Goal: Find specific page/section: Find specific page/section

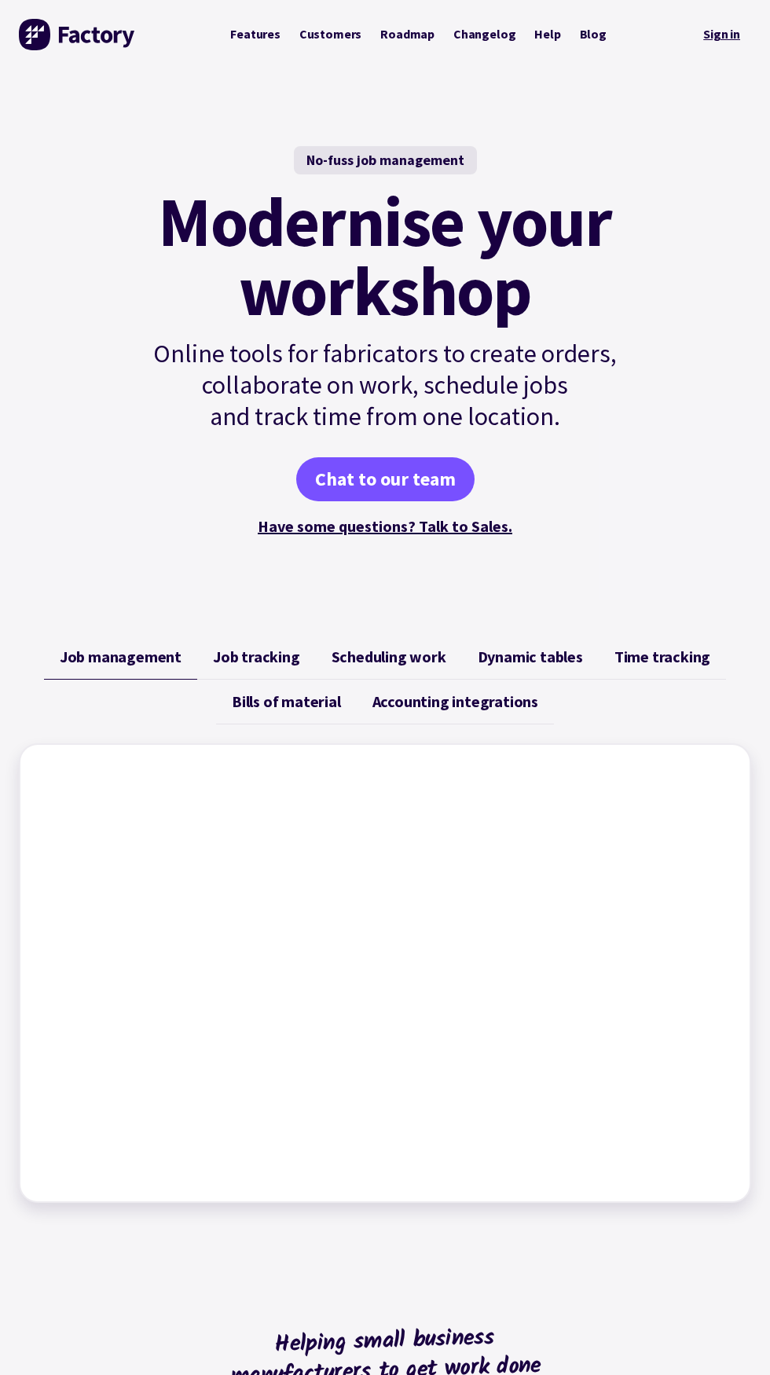
click at [721, 44] on link "Sign in" at bounding box center [721, 35] width 59 height 32
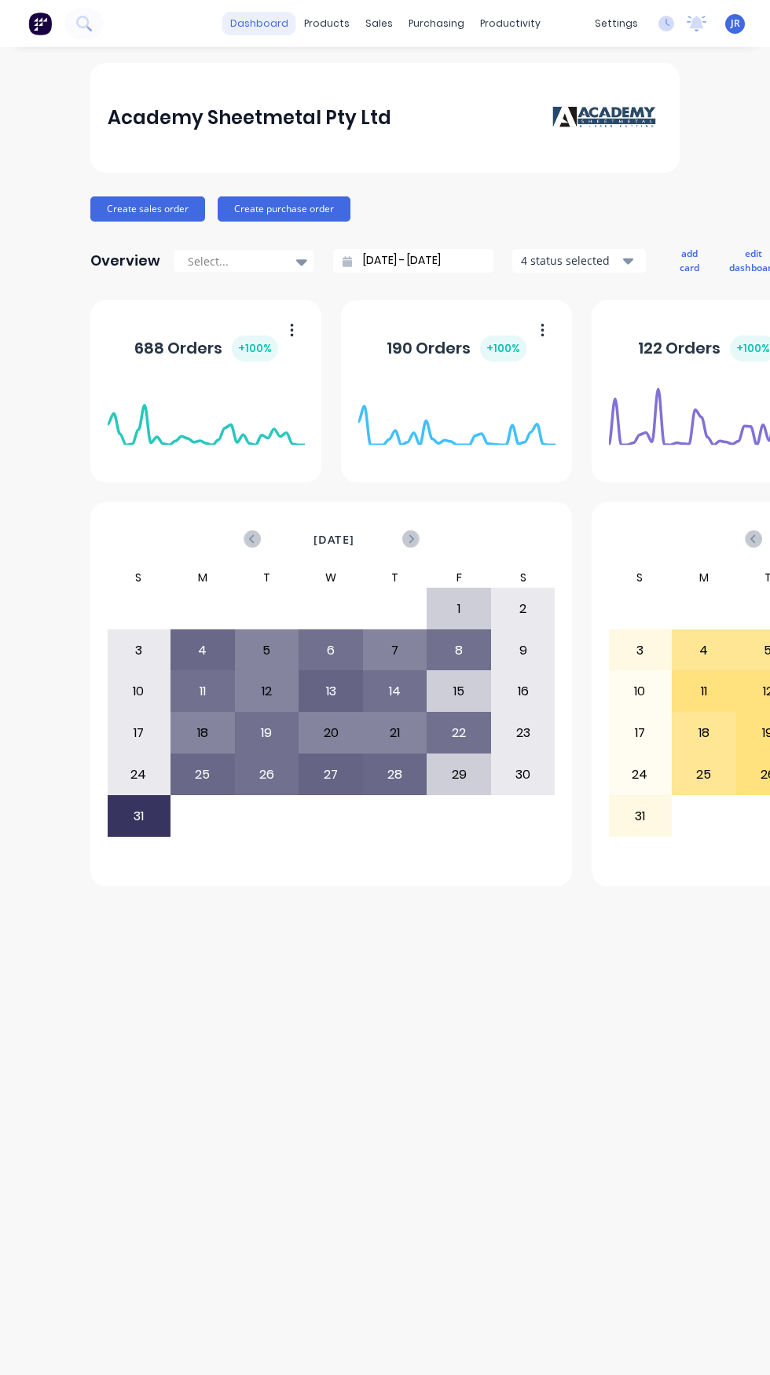
click at [262, 23] on link "dashboard" at bounding box center [259, 24] width 74 height 24
click at [328, 23] on div "products" at bounding box center [326, 24] width 61 height 24
click at [381, 74] on div "Product Catalogue" at bounding box center [395, 75] width 97 height 14
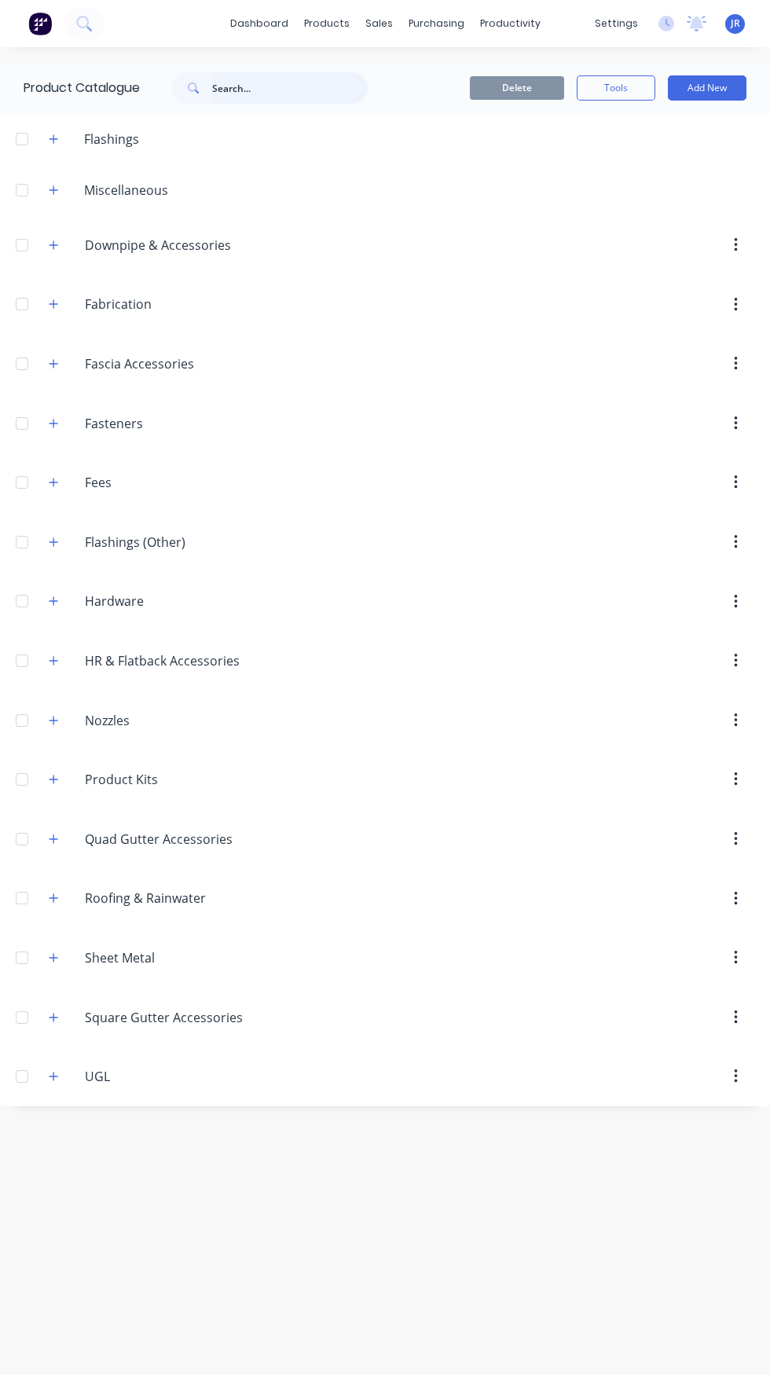
click at [285, 88] on input "text" at bounding box center [290, 87] width 156 height 31
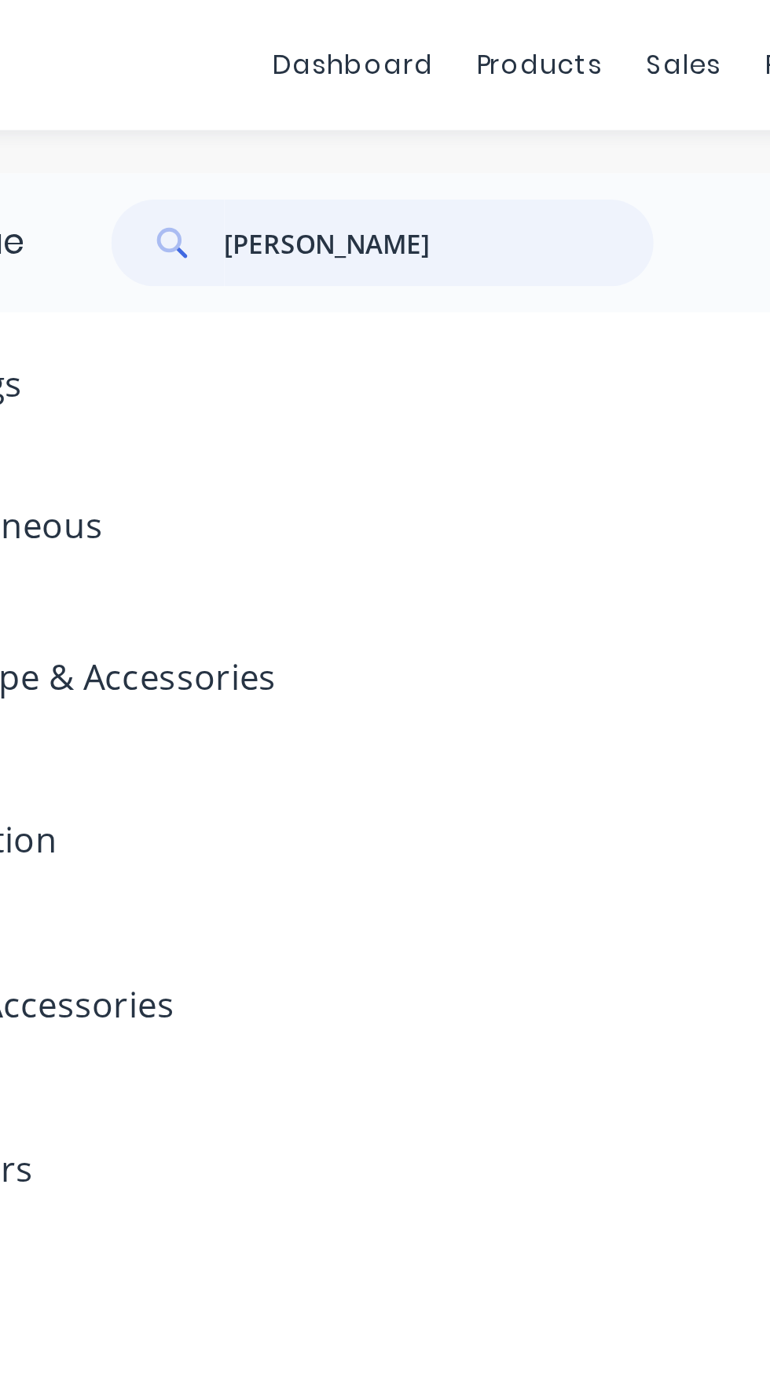
type input "[PERSON_NAME]"
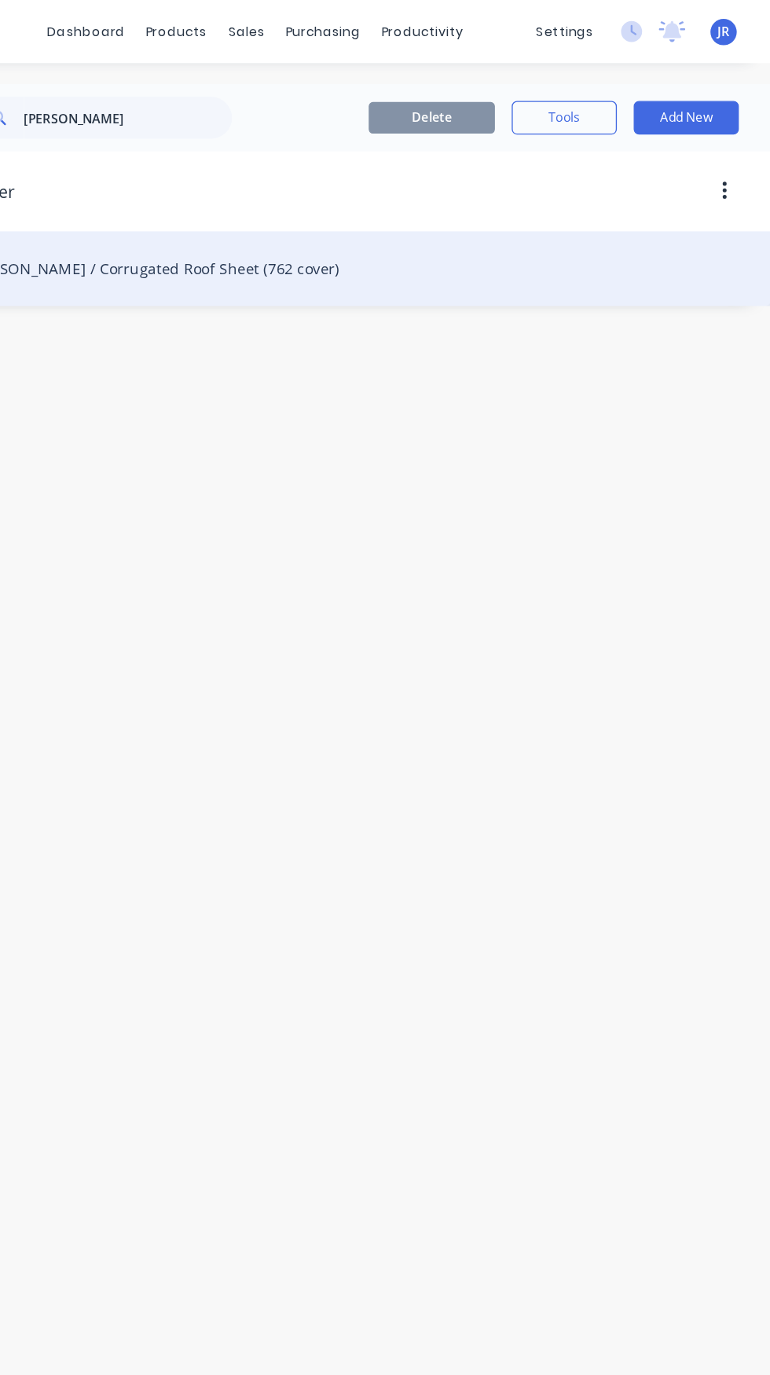
click at [335, 194] on div "[PERSON_NAME] / Corrugated Roof Sheet (762 cover)" at bounding box center [385, 201] width 770 height 56
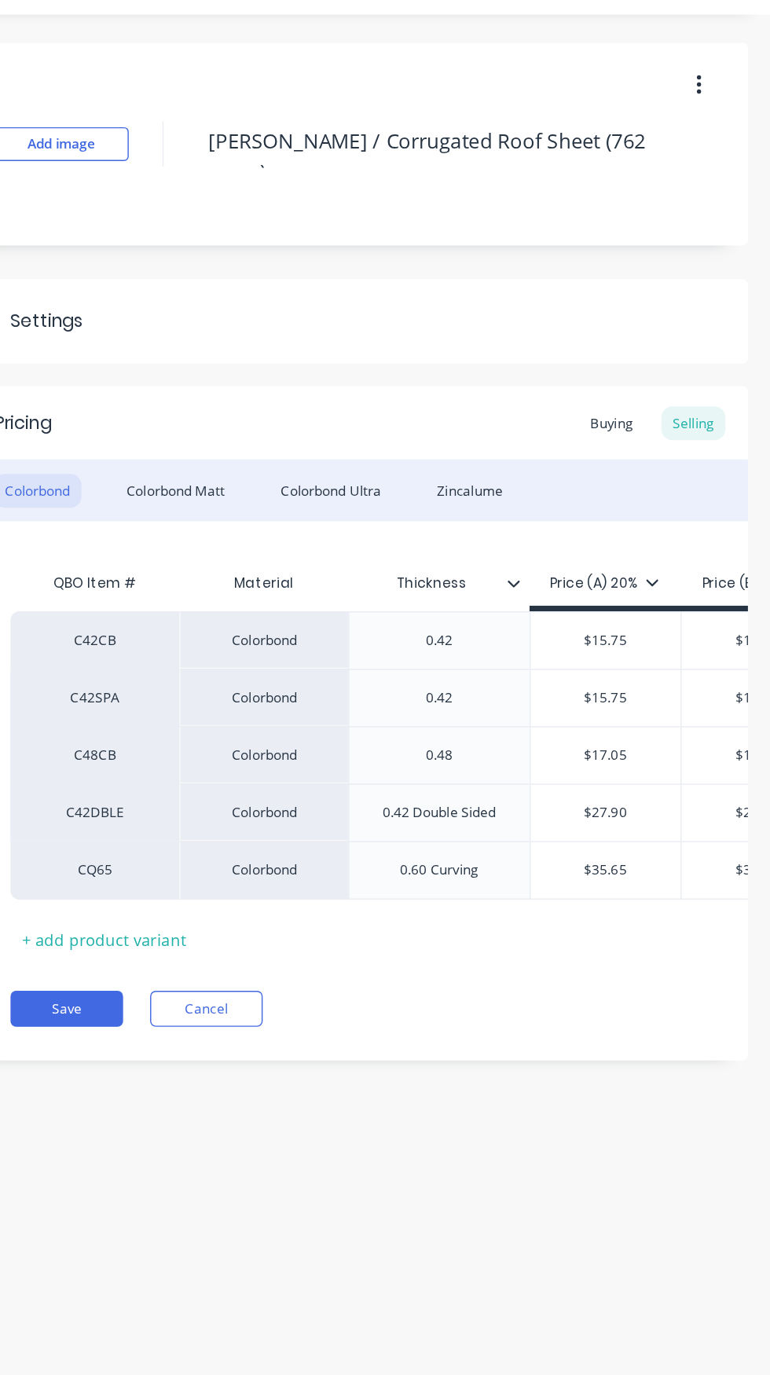
click at [470, 688] on div "QBO Item # Material Thickness Price (A) 20% Price (B) 30% Price (C) 35% C42CB C…" at bounding box center [479, 566] width 479 height 277
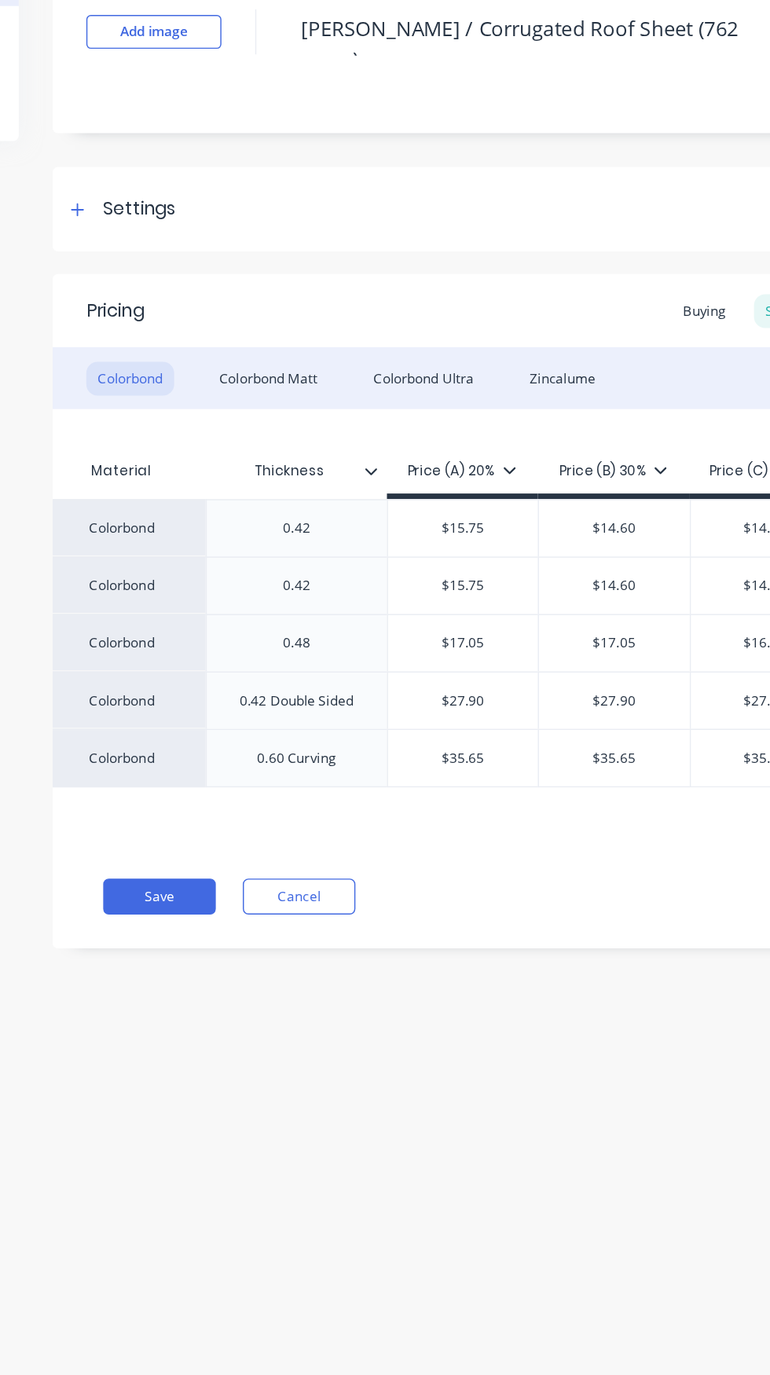
scroll to position [79, 0]
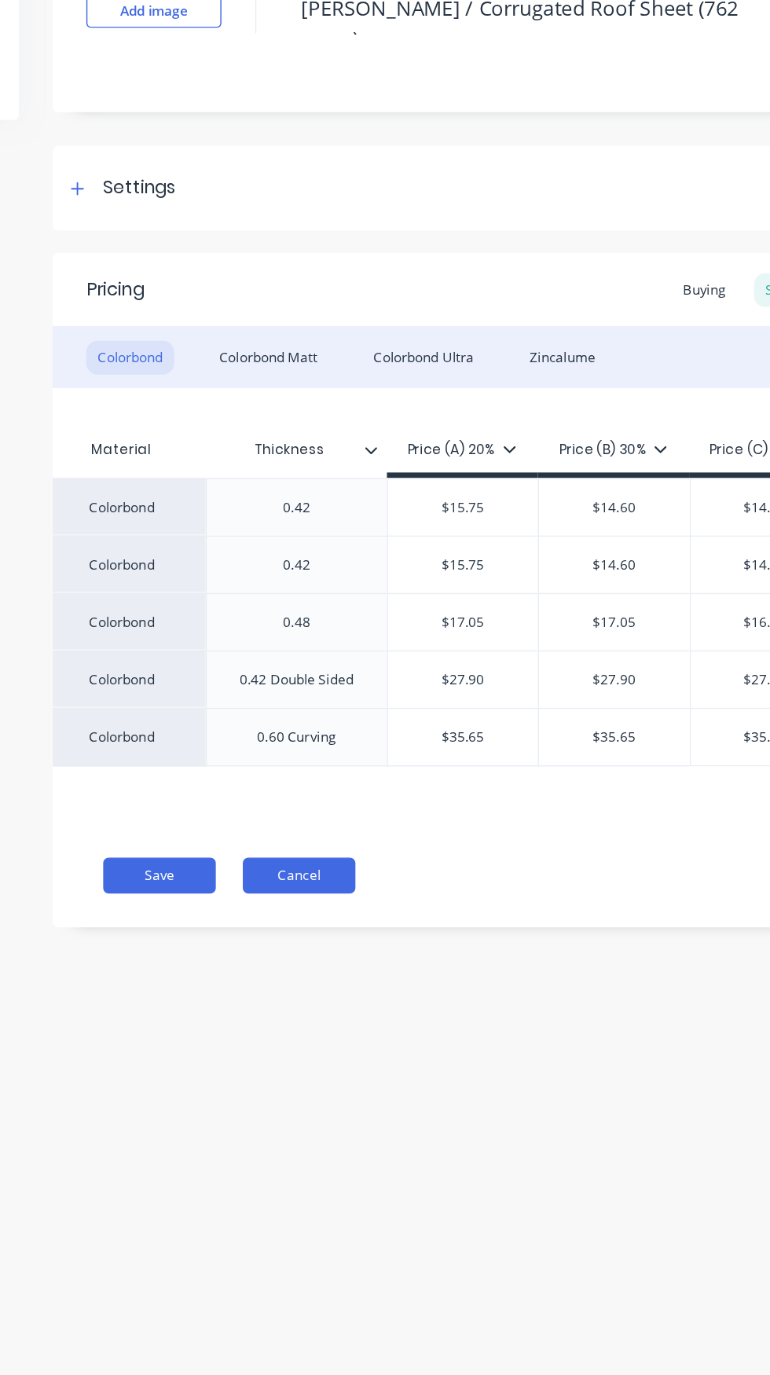
click at [383, 728] on button "Cancel" at bounding box center [376, 740] width 79 height 25
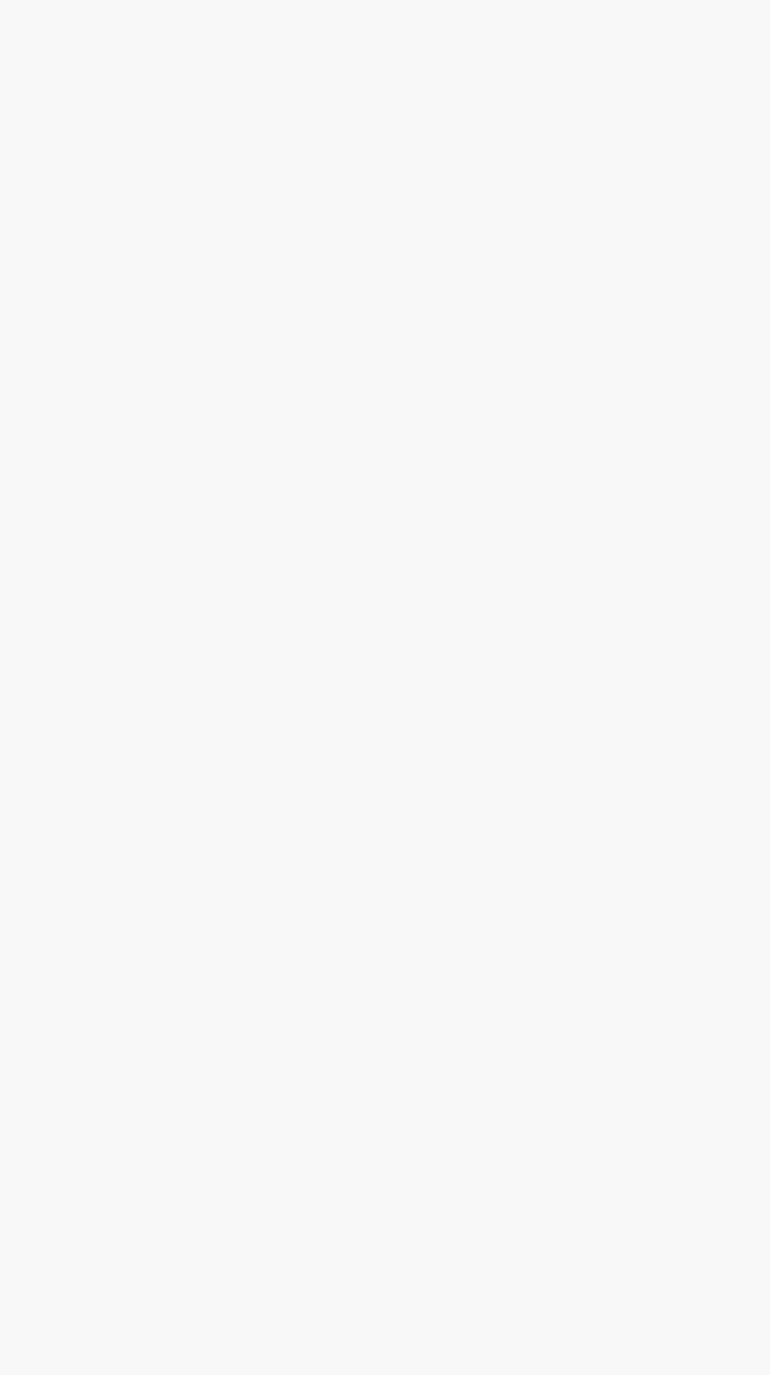
type textarea "x"
